Goal: Communication & Community: Answer question/provide support

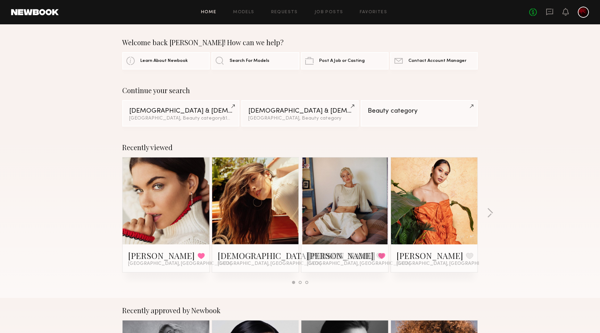
click at [552, 16] on link at bounding box center [550, 12] width 8 height 9
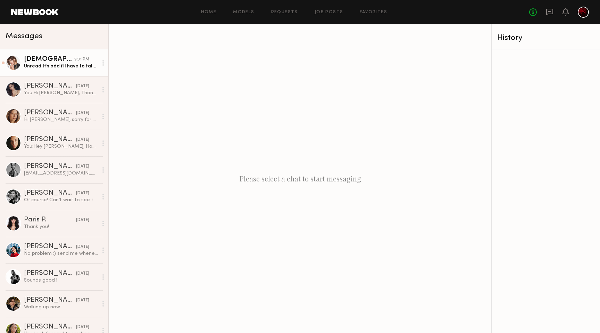
click at [71, 64] on div "Unread: It’s odd i’ll have to talk to newbook. it gives me the option to write …" at bounding box center [61, 66] width 74 height 7
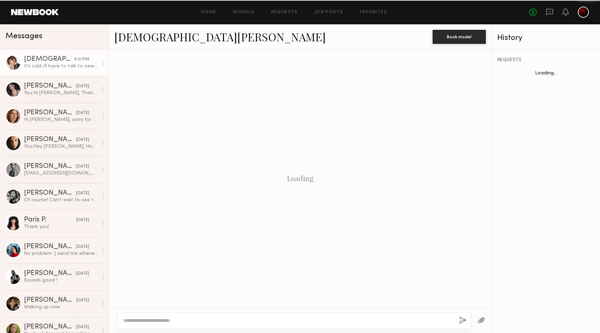
scroll to position [208, 0]
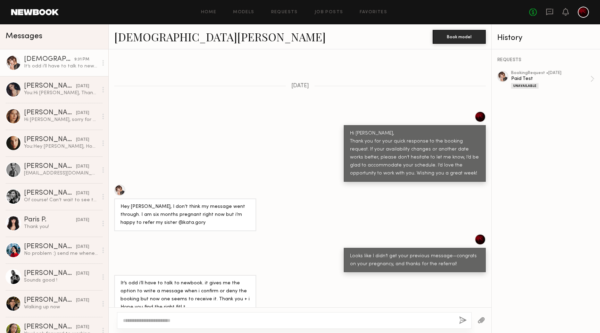
click at [48, 14] on link at bounding box center [35, 12] width 48 height 6
